Goal: Transaction & Acquisition: Purchase product/service

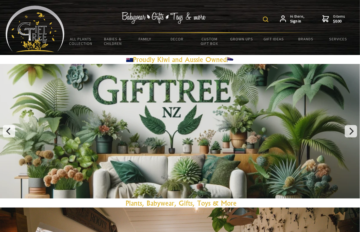
click at [176, 123] on link at bounding box center [180, 131] width 360 height 135
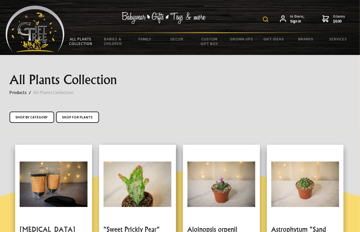
click at [145, 192] on link at bounding box center [137, 218] width 77 height 147
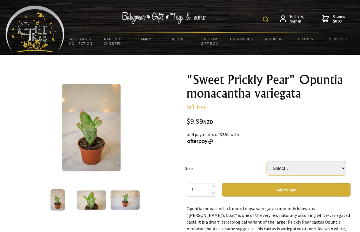
click at [284, 171] on select "Select… Small Medium (+ $20.00) Large (+ $40.00)" at bounding box center [306, 168] width 79 height 14
select select "Small"
click at [267, 161] on select "Select… Small Medium (+ $20.00) Large (+ $40.00)" at bounding box center [306, 168] width 79 height 14
